Goal: Task Accomplishment & Management: Manage account settings

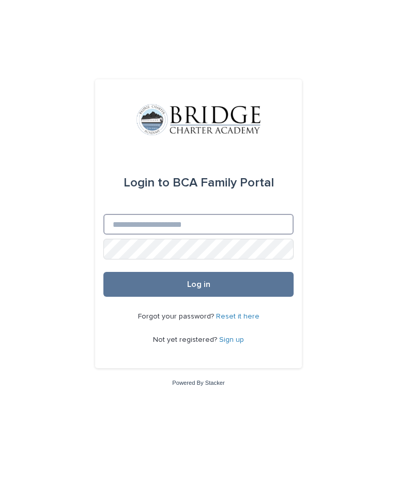
type input "**********"
click at [199, 297] on button "Log in" at bounding box center [199, 284] width 190 height 25
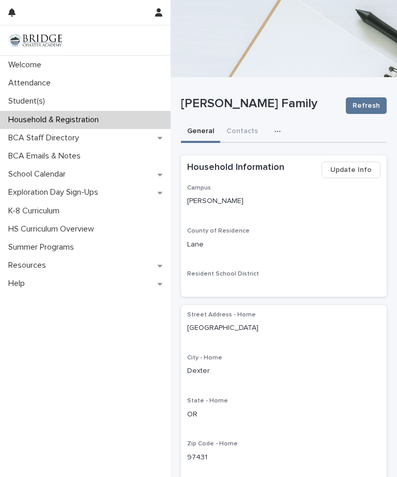
click at [28, 94] on div "Student(s)" at bounding box center [85, 101] width 171 height 18
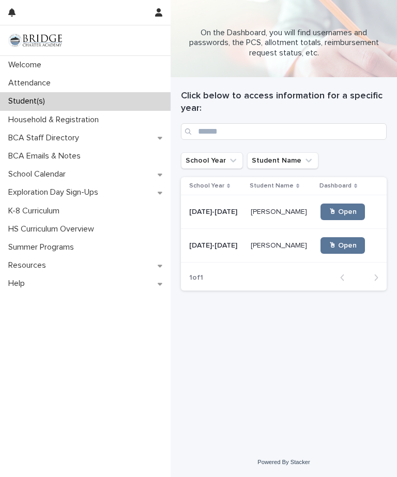
click at [41, 77] on div "Attendance" at bounding box center [85, 83] width 171 height 18
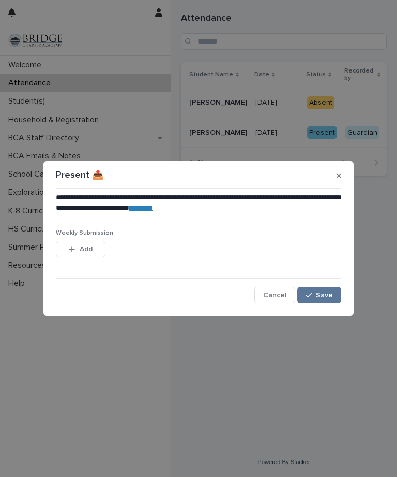
click at [330, 294] on span "Save" at bounding box center [324, 294] width 17 height 7
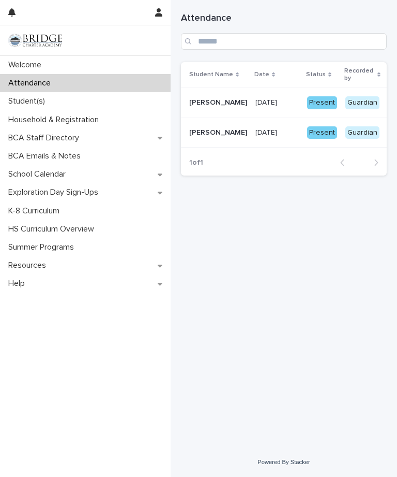
click at [34, 120] on p "Household & Registration" at bounding box center [55, 120] width 103 height 10
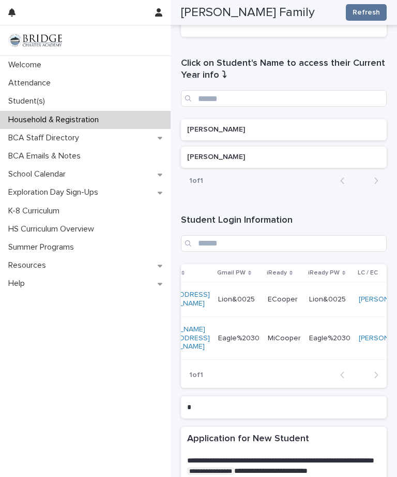
scroll to position [0, 106]
click at [331, 296] on p "Lion&0025" at bounding box center [329, 298] width 39 height 11
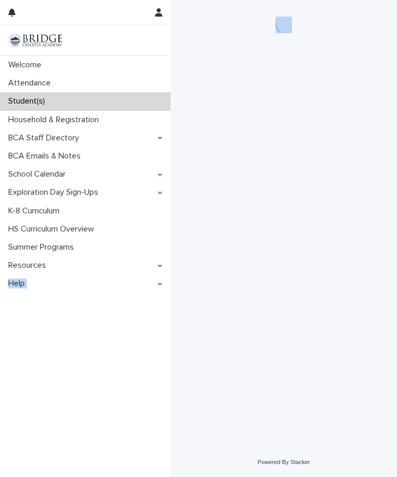
click at [116, 356] on div "Welcome Attendance Student(s) Household & Registration BCA Staff Directory BCA …" at bounding box center [85, 266] width 171 height 421
click at [144, 118] on div "Household & Registration" at bounding box center [85, 120] width 171 height 18
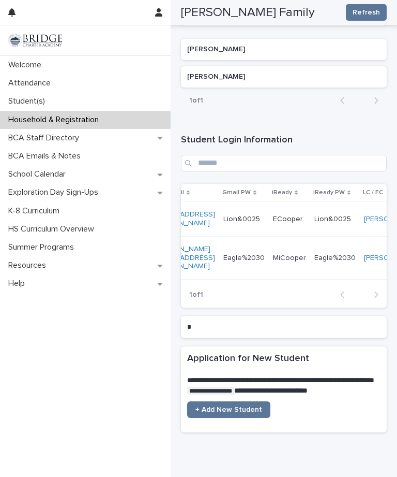
scroll to position [0, 105]
click at [340, 254] on p "Eagle%2030" at bounding box center [332, 257] width 43 height 11
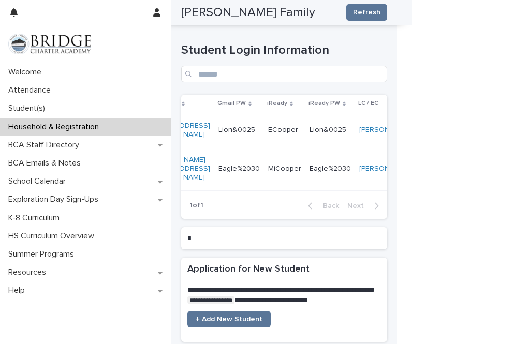
scroll to position [0, 106]
